Goal: Obtain resource: Obtain resource

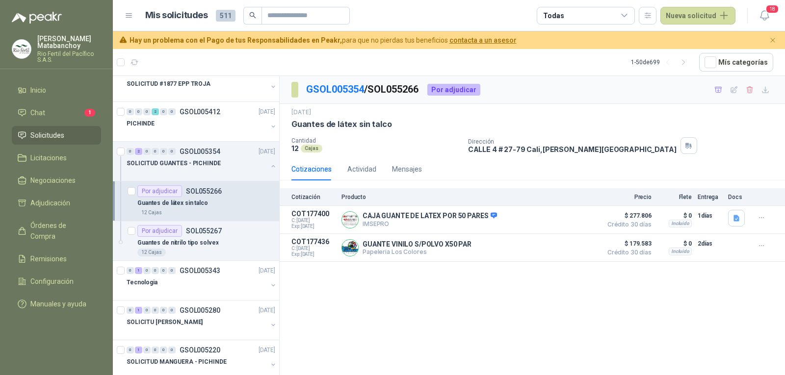
scroll to position [344, 0]
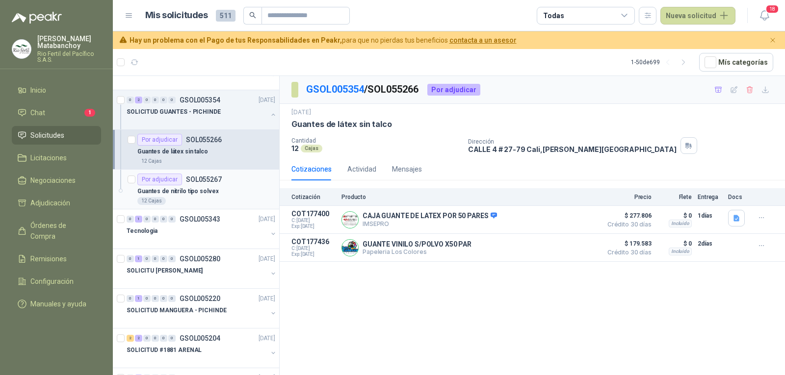
click at [176, 194] on p "Guantes de nitrilo tipo solvex" at bounding box center [177, 191] width 81 height 9
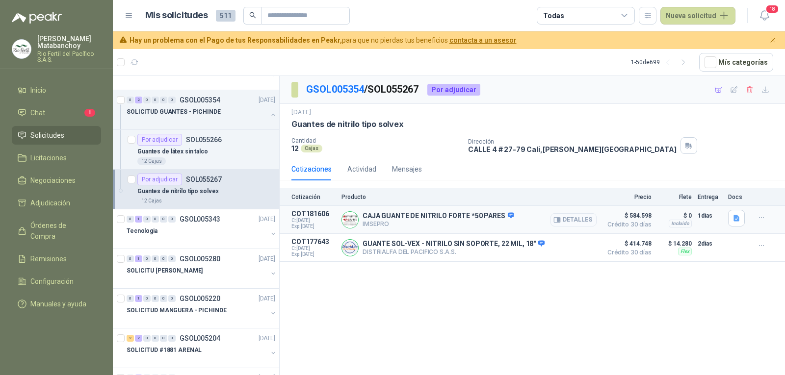
click at [571, 222] on button "Detalles" at bounding box center [574, 219] width 46 height 13
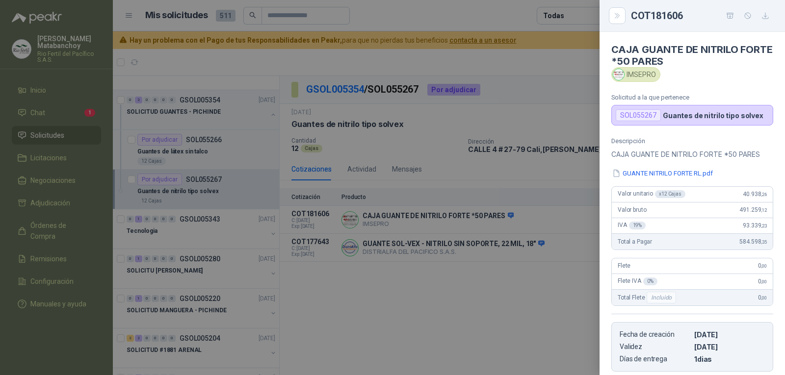
click at [545, 177] on div at bounding box center [392, 187] width 785 height 375
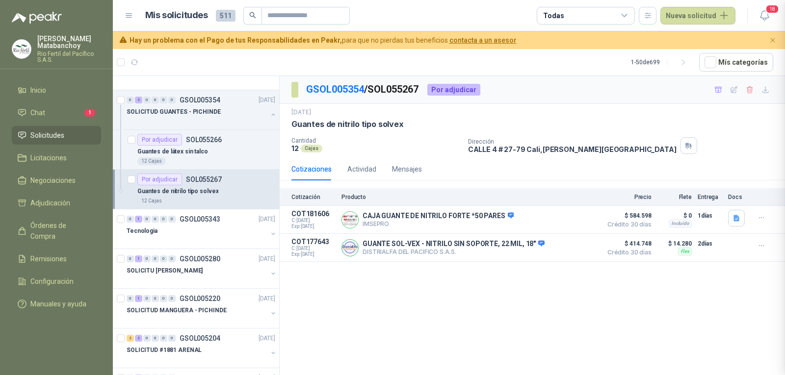
scroll to position [159, 0]
click at [179, 155] on p "Guantes de látex sin talco" at bounding box center [172, 151] width 71 height 9
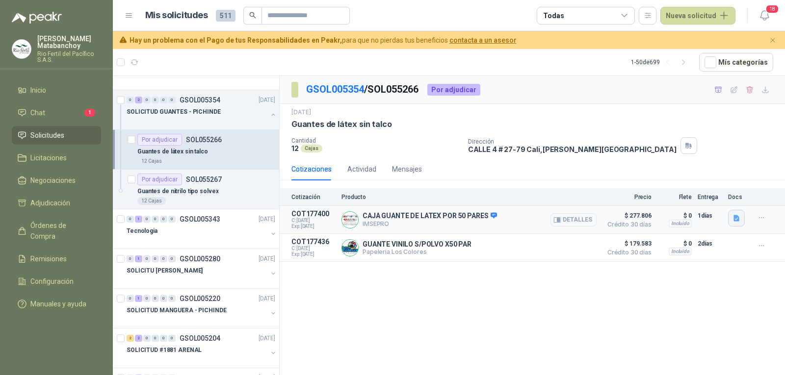
click at [733, 216] on icon "button" at bounding box center [737, 218] width 8 height 8
click at [683, 197] on button "GUANTE LÁTEX BIOFIT C.P. X 100 UNDS 3010854-3010837-3010838-3010839 (34).pdf" at bounding box center [611, 197] width 254 height 10
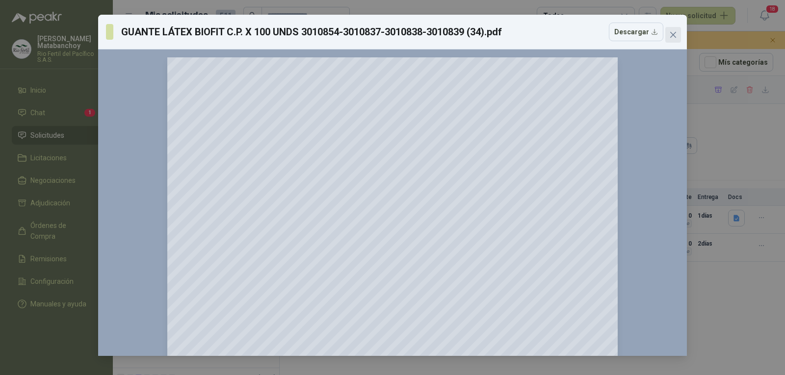
click at [675, 34] on icon "close" at bounding box center [673, 35] width 8 height 8
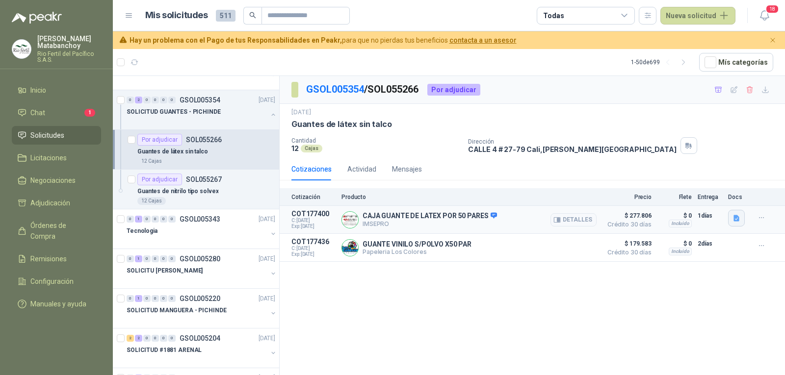
click at [744, 220] on button "button" at bounding box center [736, 218] width 17 height 17
click at [701, 196] on button "GUANTE LÁTEX BIOFIT C.P. X 100 UNDS 3010854-3010837-3010838-3010839 (34).pdf" at bounding box center [611, 197] width 254 height 10
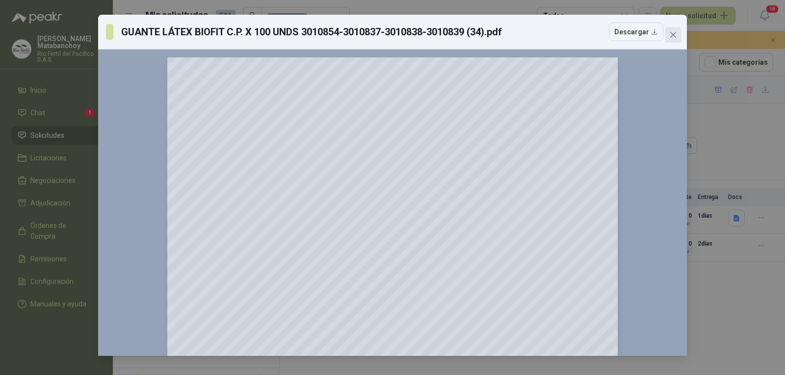
drag, startPoint x: 679, startPoint y: 34, endPoint x: 659, endPoint y: 53, distance: 27.8
click at [678, 34] on span "Close" at bounding box center [673, 35] width 16 height 8
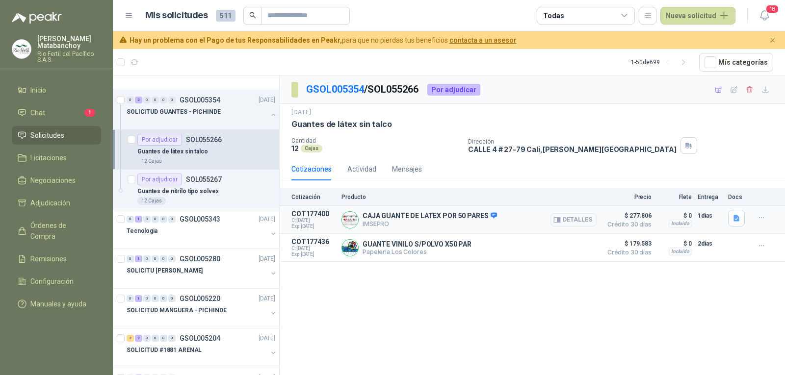
click at [582, 212] on div "Detalles" at bounding box center [574, 220] width 46 height 20
click at [577, 215] on button "Detalles" at bounding box center [574, 219] width 46 height 13
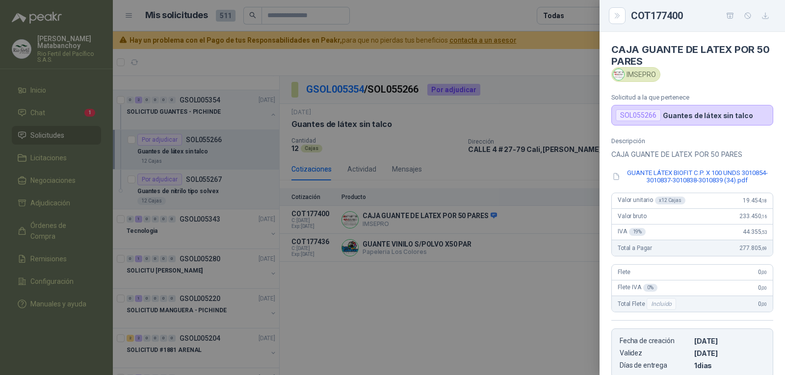
click at [500, 202] on div at bounding box center [392, 187] width 785 height 375
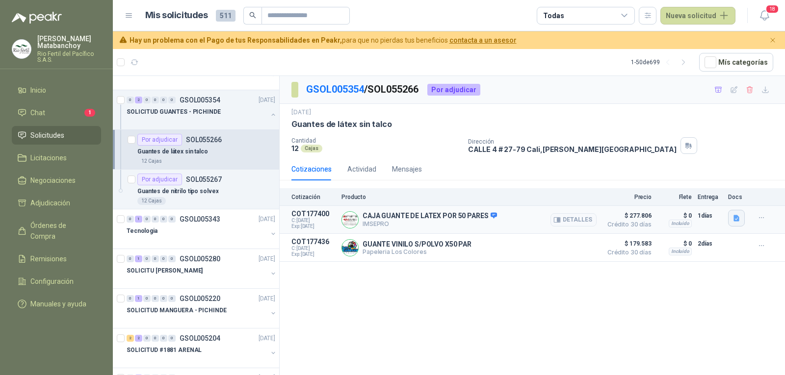
click at [729, 218] on button "button" at bounding box center [736, 218] width 17 height 17
click at [671, 200] on button "GUANTE LÁTEX BIOFIT C.P. X 100 UNDS 3010854-3010837-3010838-3010839 (34).pdf" at bounding box center [611, 197] width 254 height 10
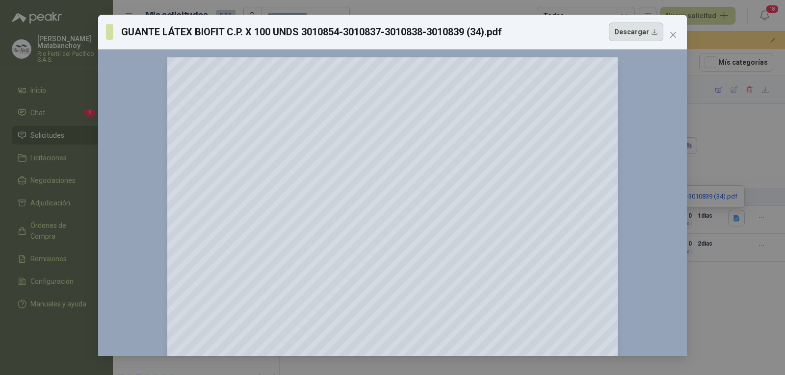
click at [634, 36] on button "Descargar" at bounding box center [636, 32] width 54 height 19
click at [679, 27] on button "Close" at bounding box center [673, 35] width 16 height 16
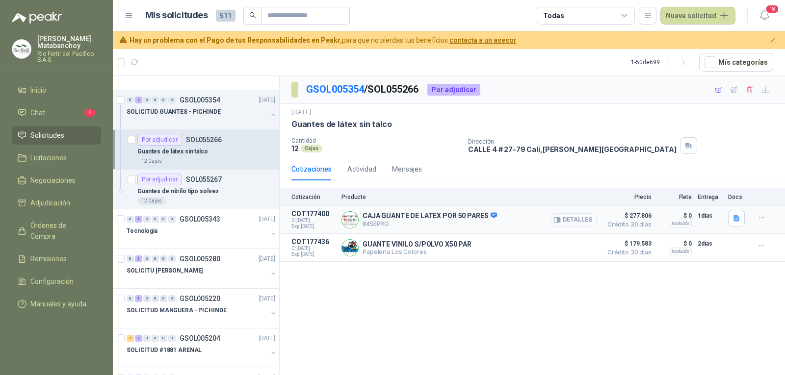
click at [566, 216] on button "Detalles" at bounding box center [574, 219] width 46 height 13
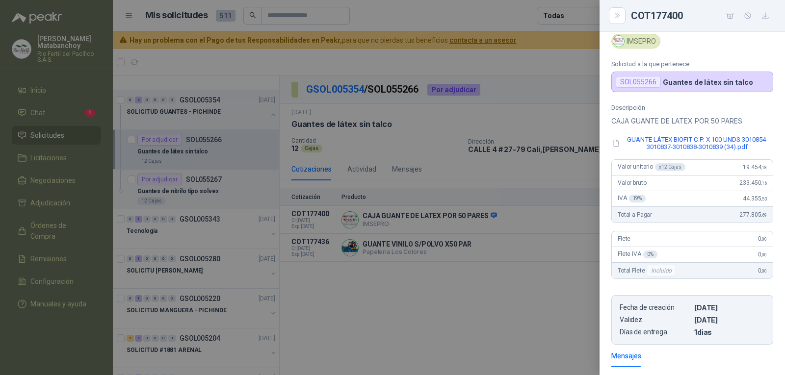
click at [466, 213] on div at bounding box center [392, 187] width 785 height 375
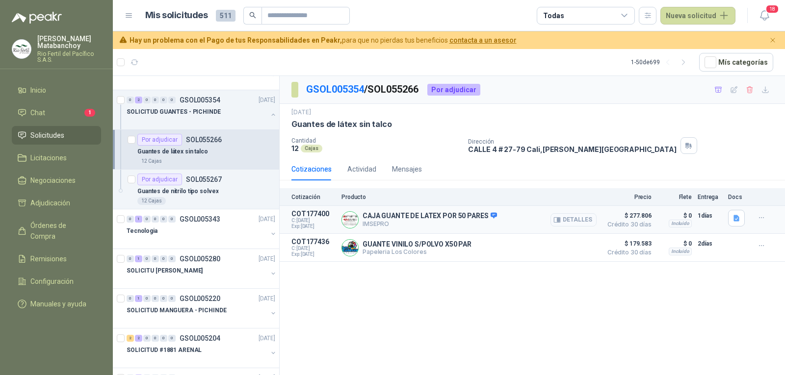
click at [566, 218] on button "Detalles" at bounding box center [574, 219] width 46 height 13
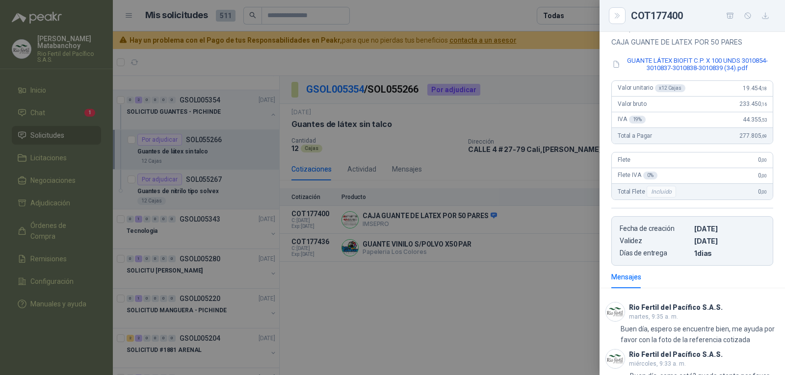
scroll to position [0, 0]
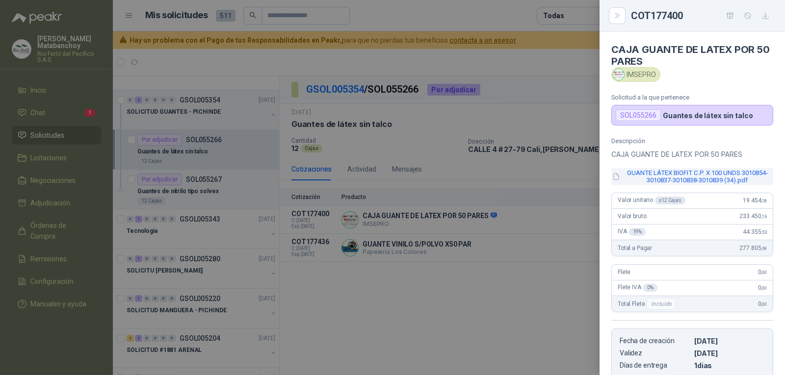
click at [656, 176] on button "GUANTE LÁTEX BIOFIT C.P. X 100 UNDS 3010854-3010837-3010838-3010839 (34).pdf" at bounding box center [692, 176] width 162 height 17
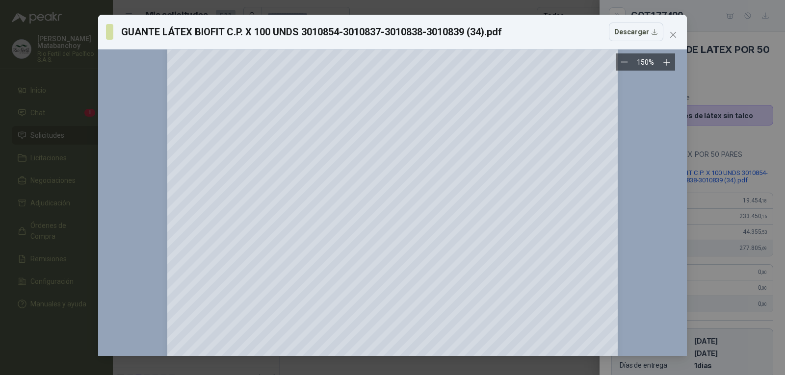
scroll to position [98, 0]
click at [670, 29] on button "Close" at bounding box center [673, 35] width 16 height 16
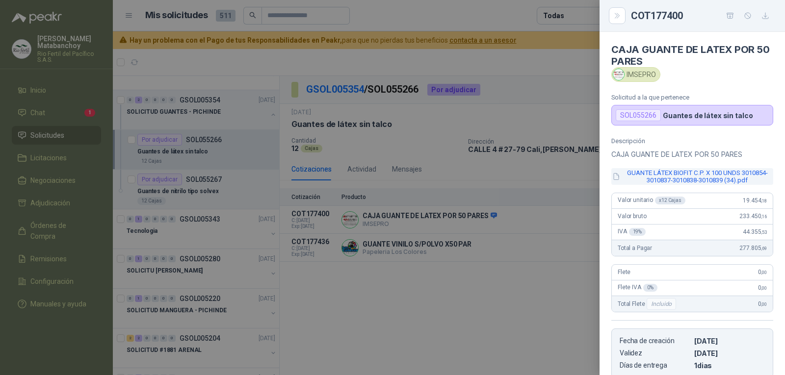
click at [661, 181] on button "GUANTE LÁTEX BIOFIT C.P. X 100 UNDS 3010854-3010837-3010838-3010839 (34).pdf" at bounding box center [692, 176] width 162 height 17
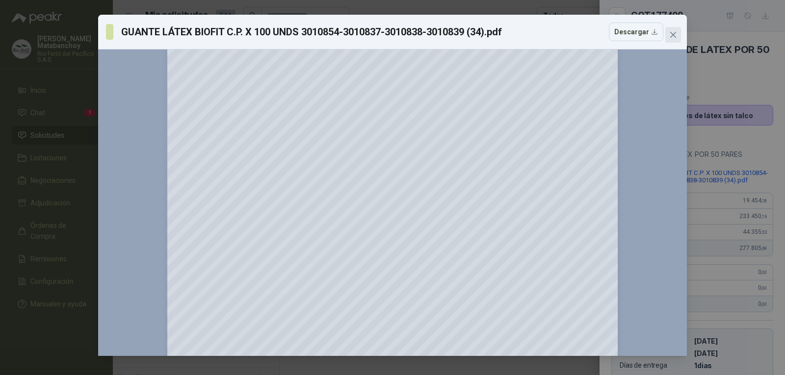
click at [678, 27] on button "Close" at bounding box center [673, 35] width 16 height 16
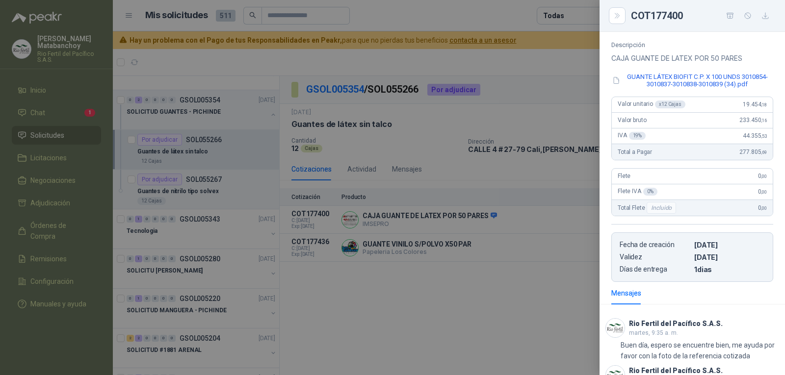
scroll to position [181, 0]
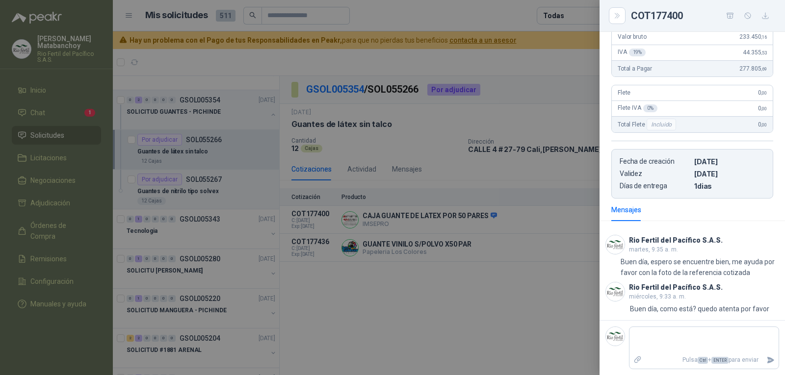
click at [531, 225] on div at bounding box center [392, 187] width 785 height 375
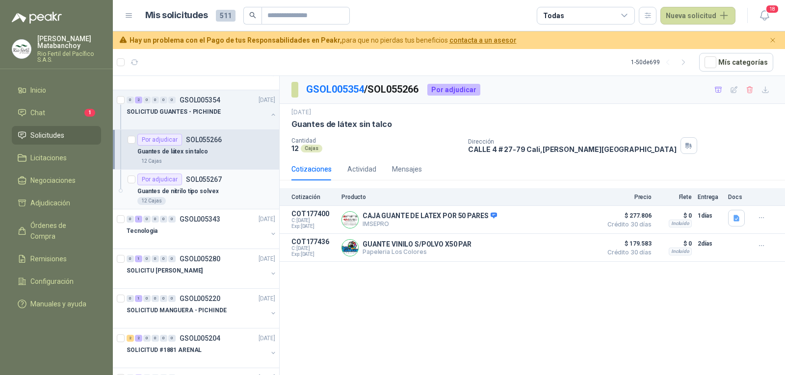
click at [232, 193] on div "Guantes de nitrilo tipo solvex" at bounding box center [206, 192] width 138 height 12
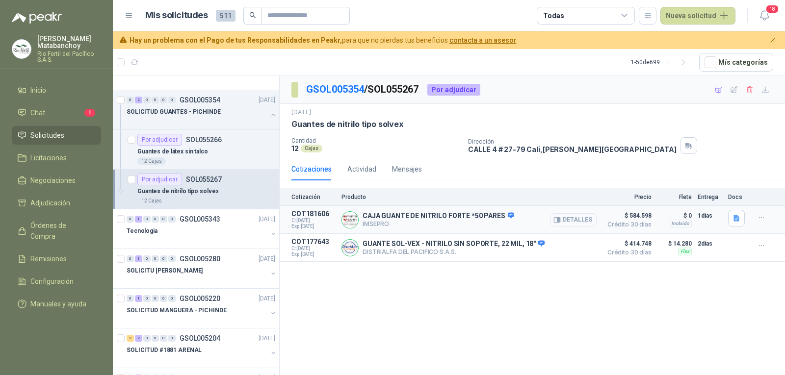
click at [580, 219] on button "Detalles" at bounding box center [574, 219] width 46 height 13
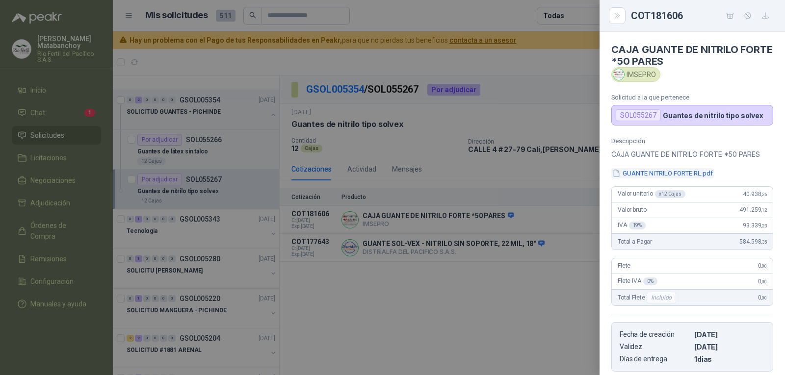
click at [702, 172] on button "GUANTE NITRILO FORTE RL.pdf" at bounding box center [662, 173] width 103 height 10
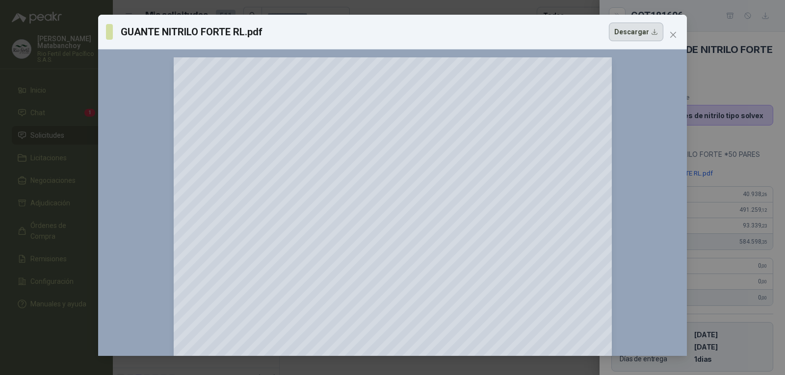
click at [638, 40] on button "Descargar" at bounding box center [636, 32] width 54 height 19
click at [676, 29] on button "Close" at bounding box center [673, 35] width 16 height 16
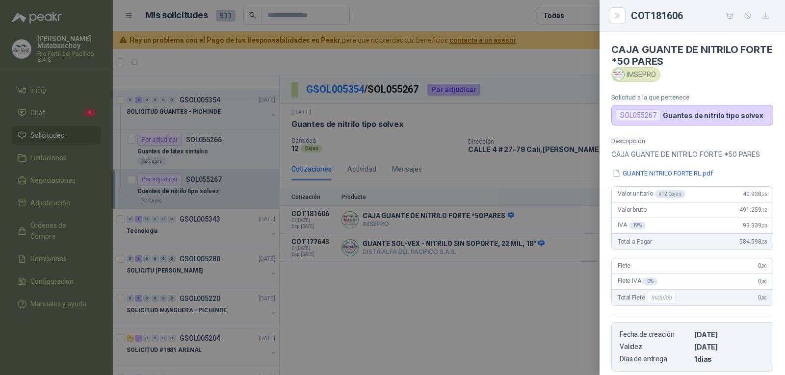
click at [578, 170] on div at bounding box center [392, 187] width 785 height 375
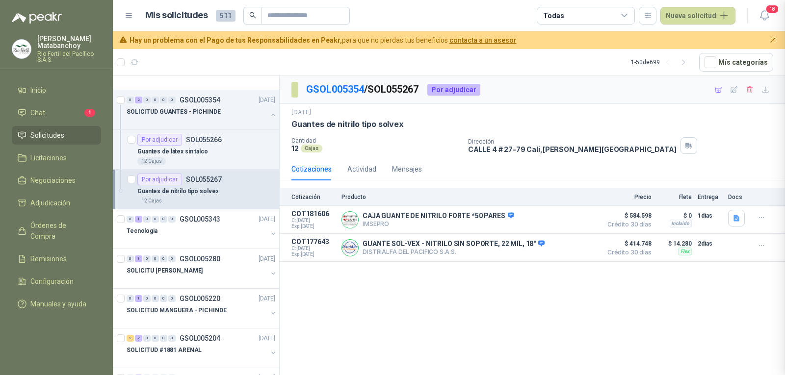
scroll to position [159, 0]
click at [568, 245] on button "Detalles" at bounding box center [574, 247] width 46 height 13
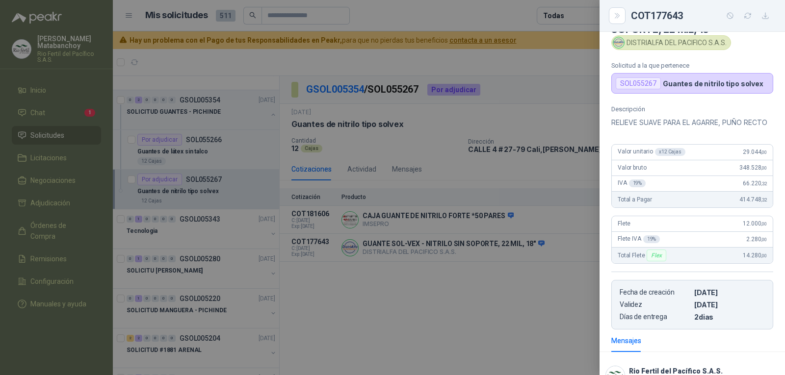
scroll to position [0, 0]
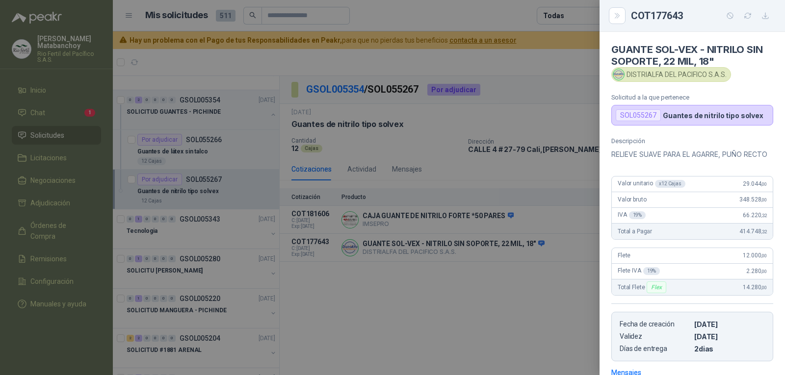
click at [543, 190] on div at bounding box center [392, 187] width 785 height 375
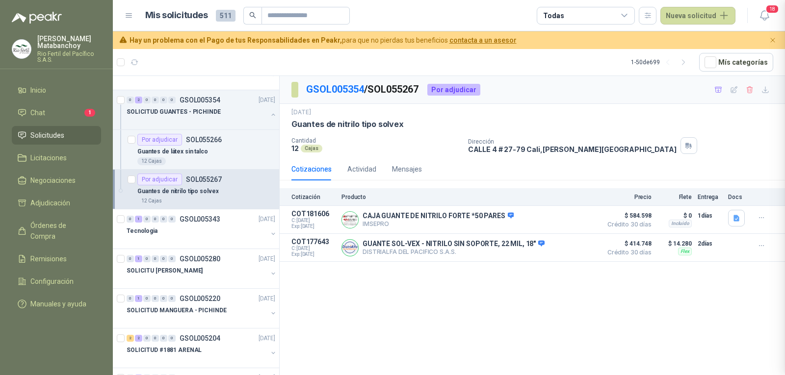
scroll to position [138, 0]
click at [567, 220] on button "Detalles" at bounding box center [574, 219] width 46 height 13
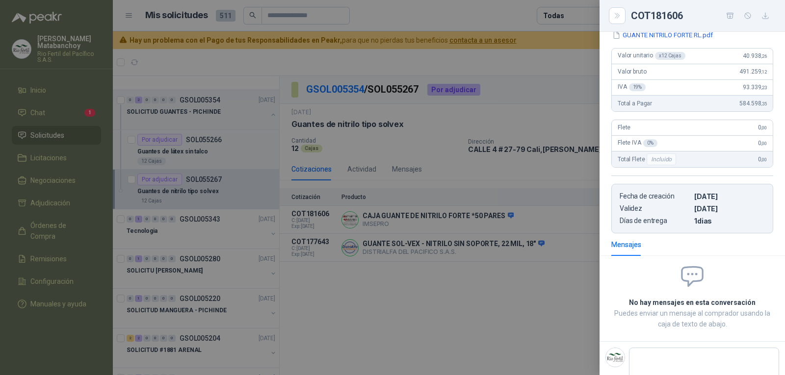
click at [567, 239] on div at bounding box center [392, 187] width 785 height 375
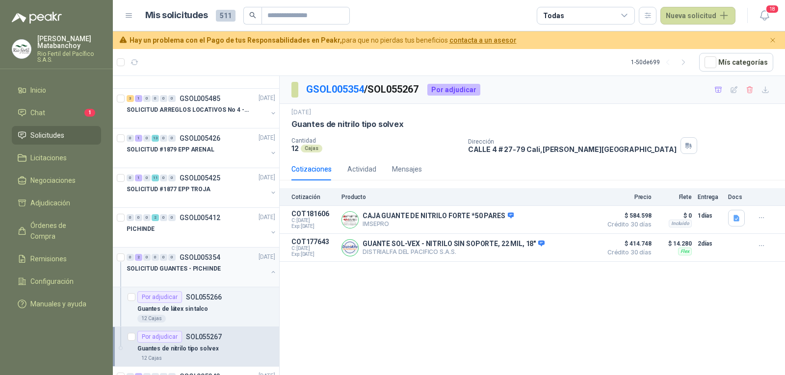
scroll to position [245, 0]
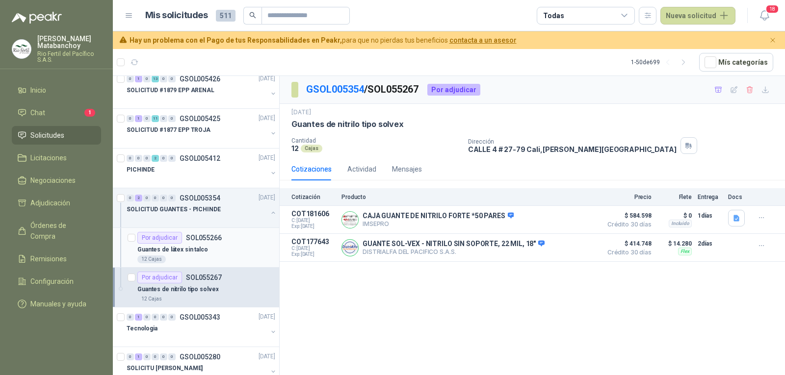
click at [194, 252] on p "Guantes de látex sin talco" at bounding box center [172, 249] width 71 height 9
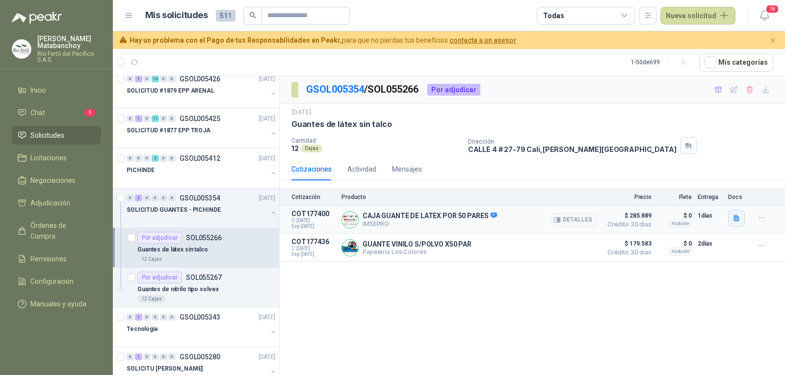
click at [733, 221] on icon "button" at bounding box center [737, 218] width 8 height 8
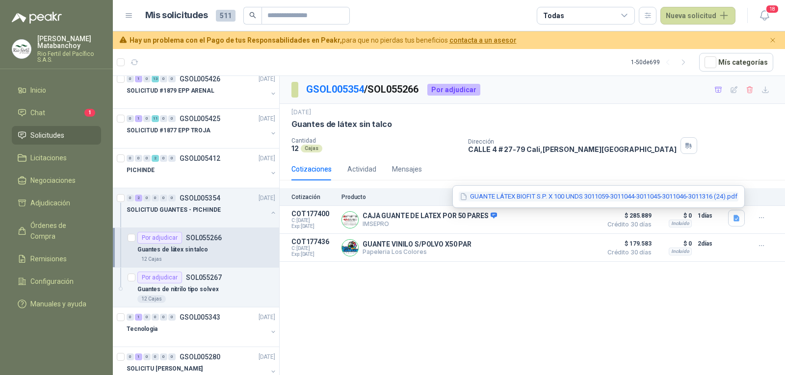
click at [687, 197] on button "GUANTE LÁTEX BIOFIT S.P. X 100 UNDS 3011059-3011044-3011045-3011046-3011316 (24…" at bounding box center [599, 197] width 280 height 10
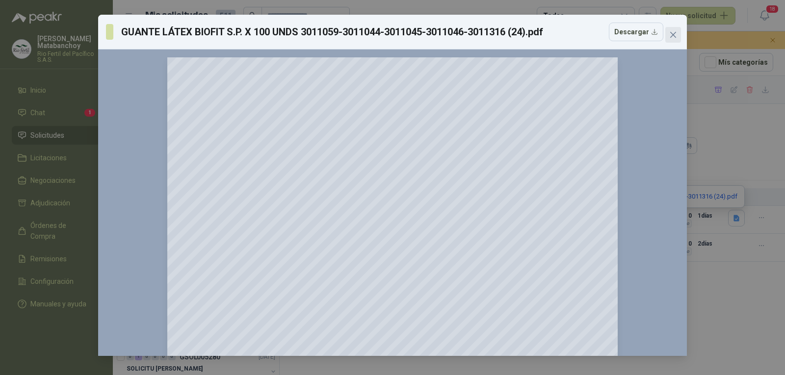
click at [673, 32] on icon "close" at bounding box center [673, 35] width 8 height 8
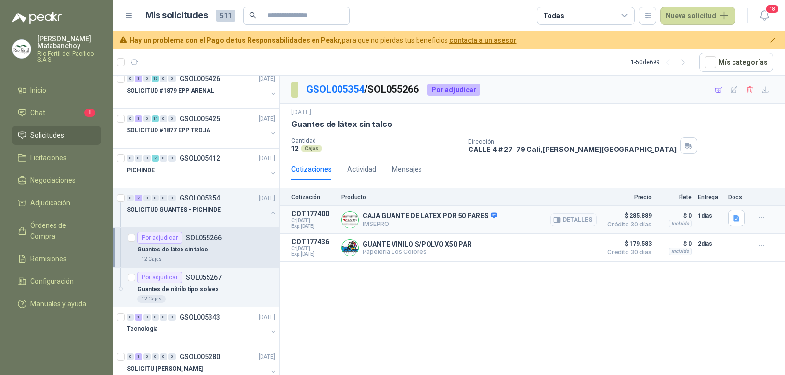
click at [590, 217] on button "Detalles" at bounding box center [574, 219] width 46 height 13
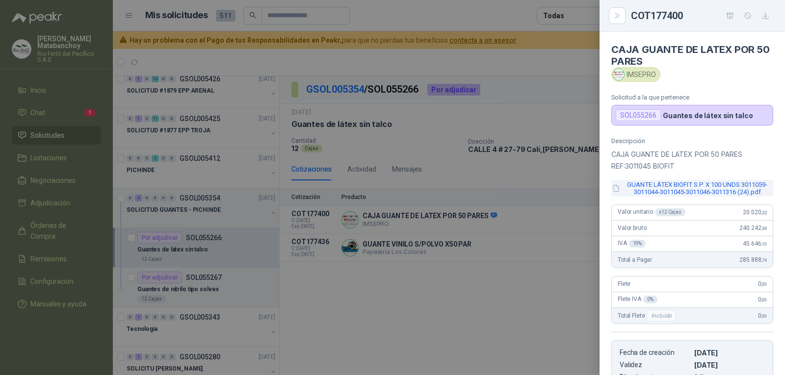
click at [651, 190] on button "GUANTE LÁTEX BIOFIT S.P. X 100 UNDS 3011059-3011044-3011045-3011046-3011316 (24…" at bounding box center [692, 188] width 162 height 17
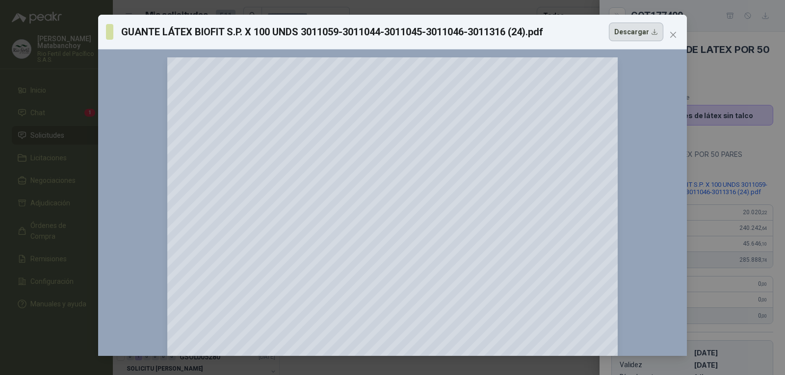
click at [630, 31] on button "Descargar" at bounding box center [636, 32] width 54 height 19
click at [550, 21] on div "GUANTE LÁTEX BIOFIT S.P. X 100 UNDS 3011059-3011044-3011045-3011046-3011316 (24…" at bounding box center [392, 32] width 589 height 35
click at [541, 11] on div "GUANTE LÁTEX BIOFIT S.P. X 100 UNDS 3011059-3011044-3011045-3011046-3011316 (24…" at bounding box center [392, 187] width 785 height 375
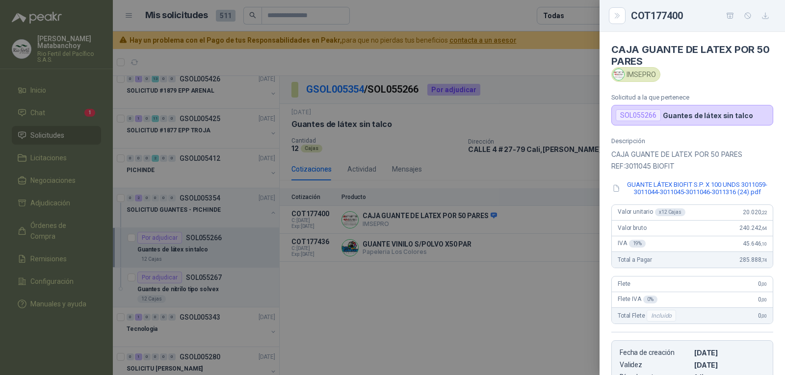
click at [566, 53] on div at bounding box center [392, 187] width 785 height 375
